Goal: Check status: Check status

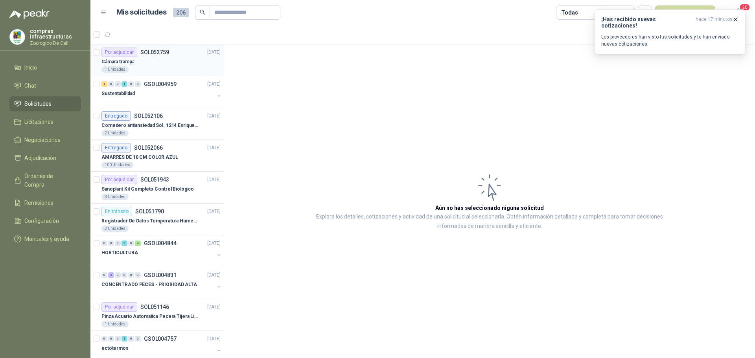
click at [133, 60] on p "Cámara trampa" at bounding box center [117, 61] width 33 height 7
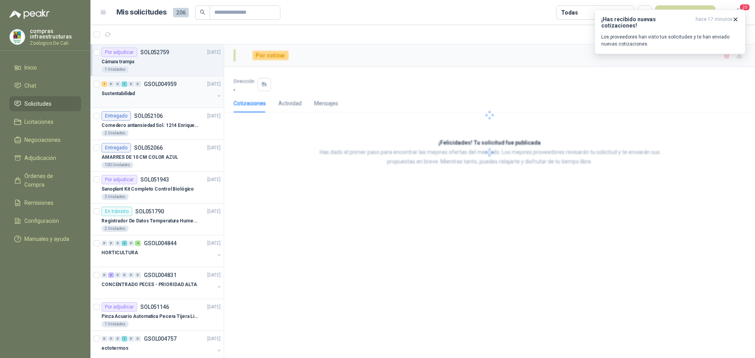
click at [177, 96] on div "Sustentabilidad" at bounding box center [157, 93] width 113 height 9
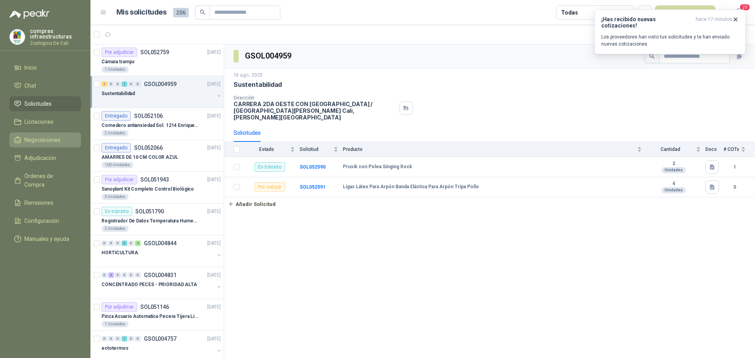
click at [63, 136] on li "Negociaciones" at bounding box center [45, 140] width 62 height 9
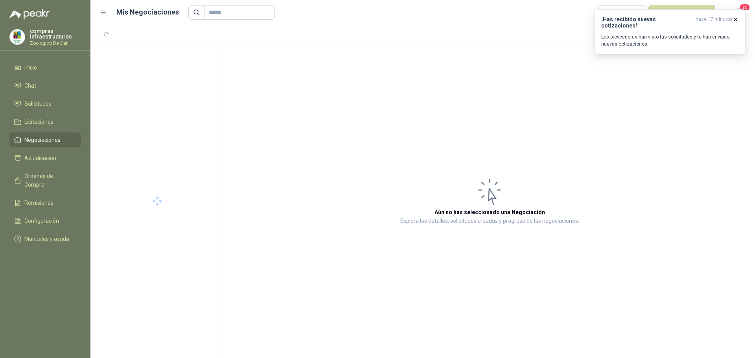
click at [63, 96] on ul "Inicio Chat Solicitudes Licitaciones Negociaciones Adjudicación Órdenes de Comp…" at bounding box center [45, 155] width 90 height 190
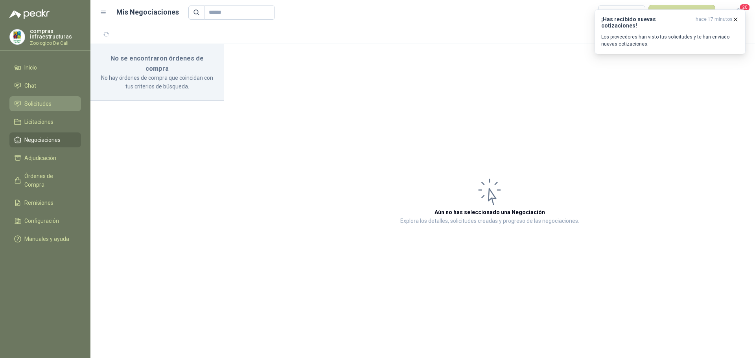
click at [62, 103] on li "Solicitudes" at bounding box center [45, 104] width 62 height 9
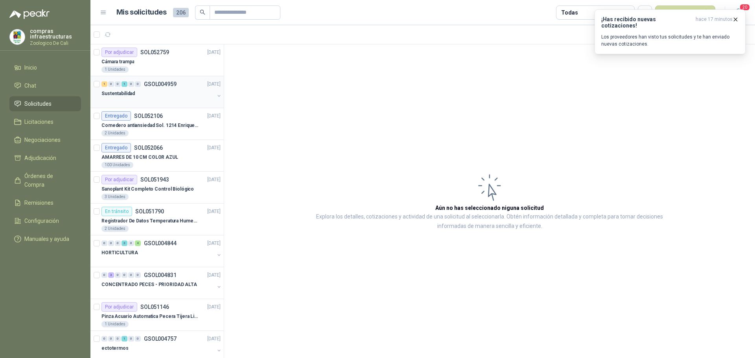
click at [140, 95] on div "Sustentabilidad" at bounding box center [157, 93] width 113 height 9
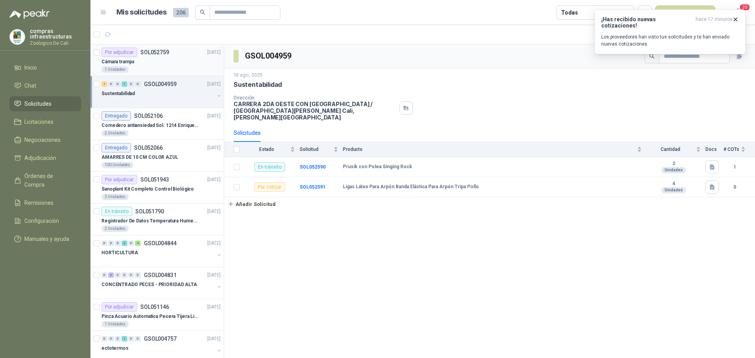
click at [174, 59] on div "Cámara trampa" at bounding box center [160, 61] width 119 height 9
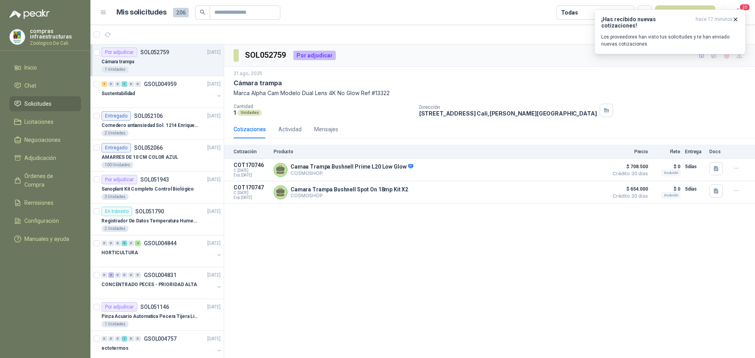
click at [164, 69] on div "1 Unidades" at bounding box center [160, 69] width 119 height 6
